Goal: Navigation & Orientation: Find specific page/section

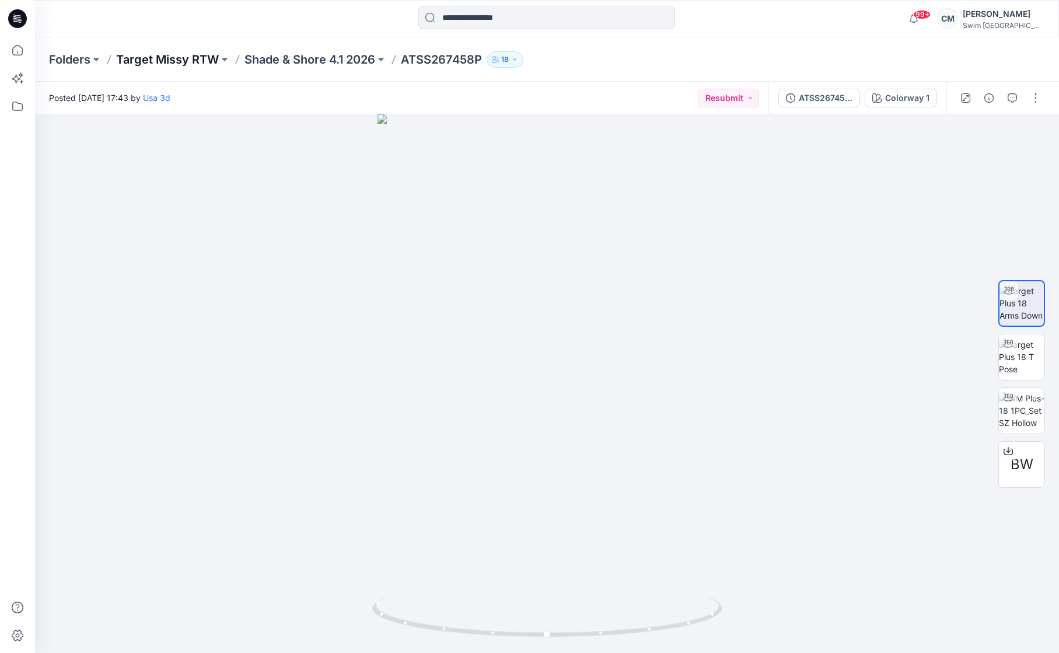
click at [176, 62] on p "Target Missy RTW" at bounding box center [167, 59] width 103 height 16
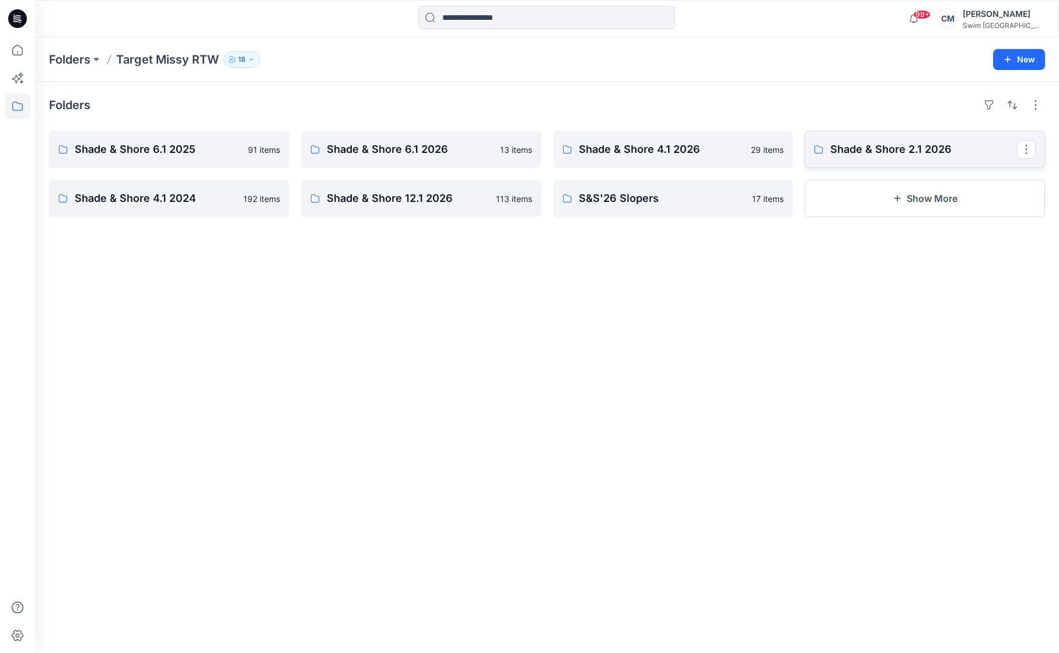
click at [845, 145] on p "Shade & Shore 2.1 2026" at bounding box center [923, 149] width 187 height 16
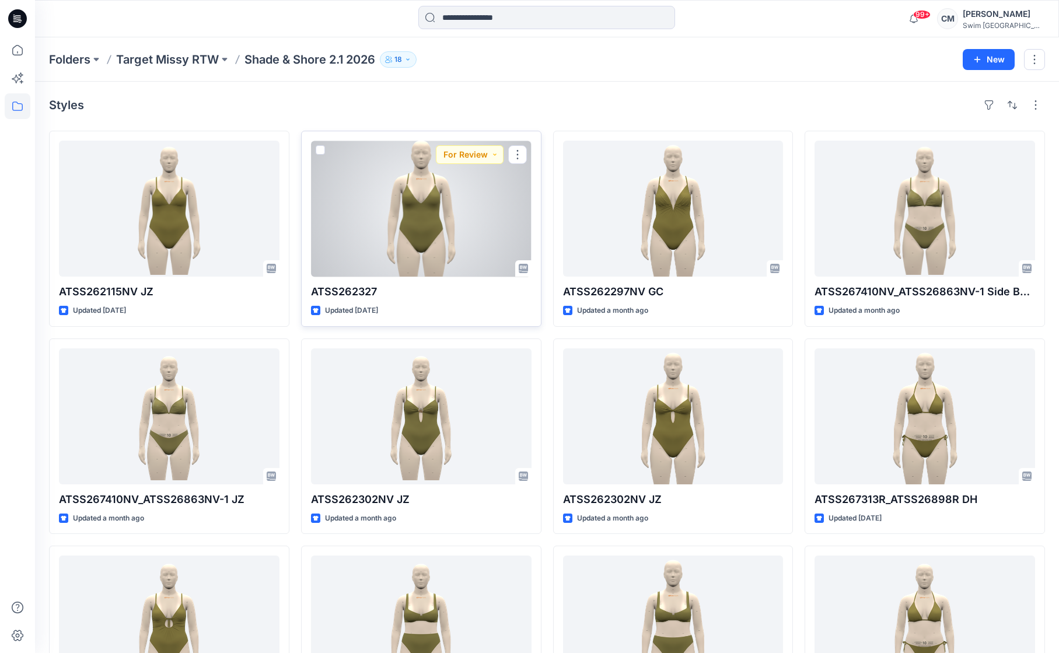
click at [404, 221] on div at bounding box center [421, 209] width 221 height 136
